Goal: Navigation & Orientation: Find specific page/section

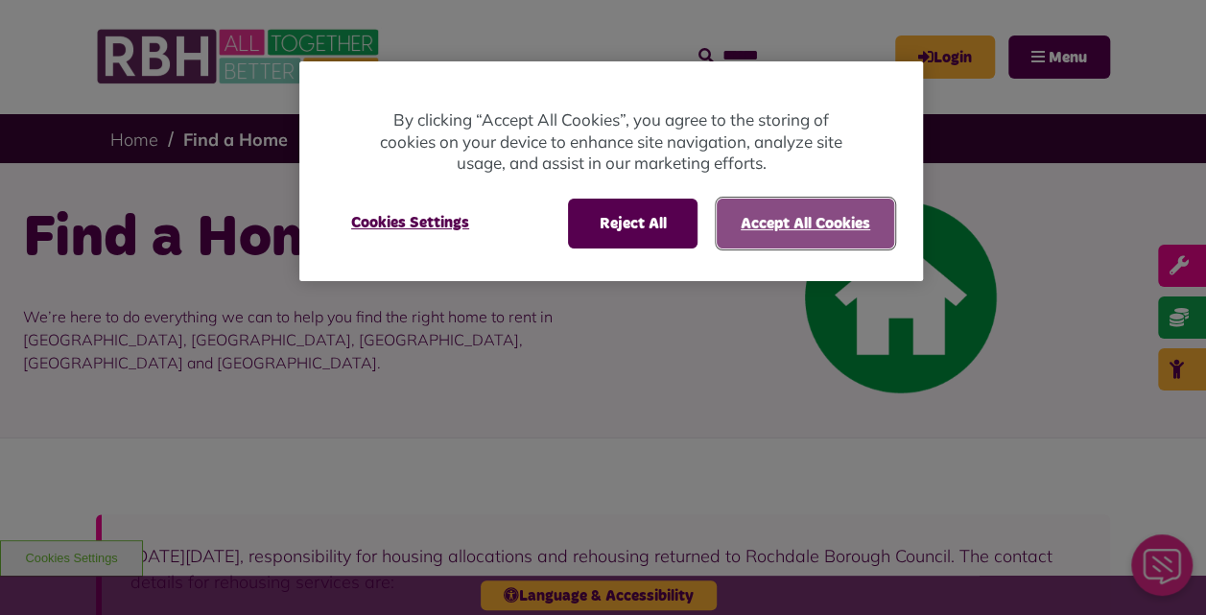
click at [749, 231] on button "Accept All Cookies" at bounding box center [805, 224] width 177 height 50
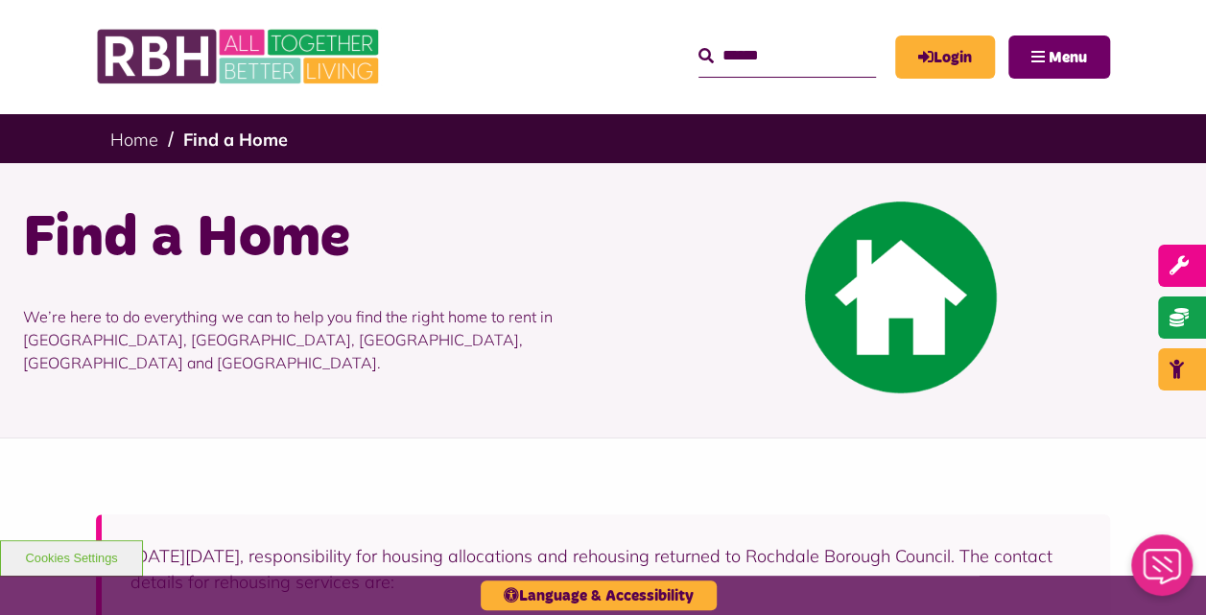
click at [1059, 61] on span "Menu" at bounding box center [1067, 57] width 38 height 15
click at [1063, 54] on span "Menu" at bounding box center [1067, 57] width 38 height 15
